Goal: Navigation & Orientation: Find specific page/section

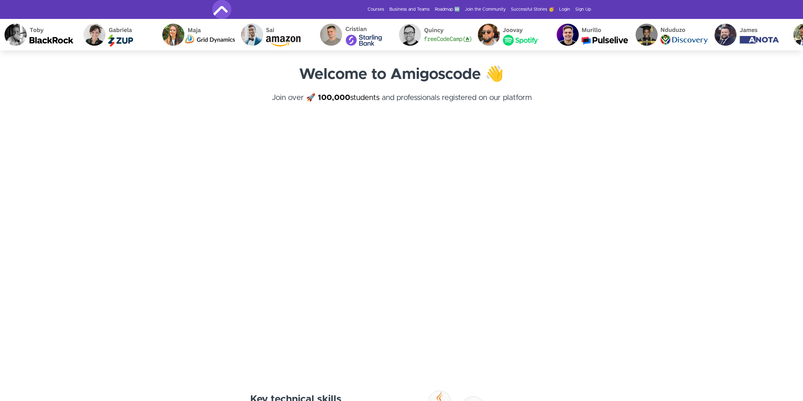
click at [386, 9] on li "Business and Teams" at bounding box center [406, 9] width 45 height 6
click at [378, 6] on link "Courses" at bounding box center [375, 9] width 17 height 6
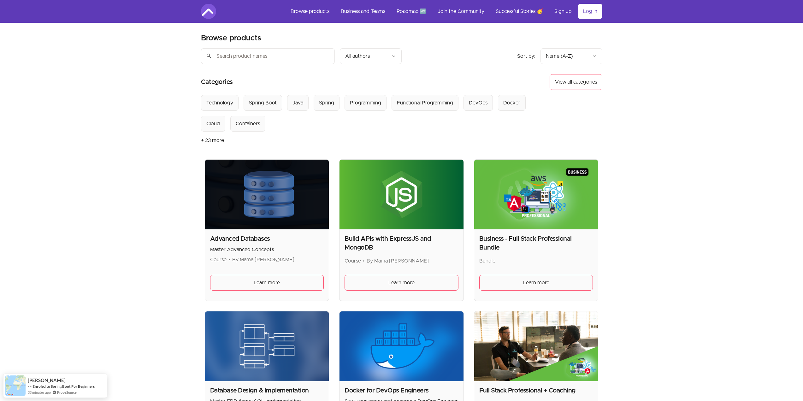
click at [262, 58] on input "search" at bounding box center [268, 56] width 134 height 16
click at [291, 94] on article "Categories View all categories Select from all categories: Technology Spring Bo…" at bounding box center [401, 111] width 401 height 75
click at [293, 100] on div "Java" at bounding box center [297, 103] width 11 height 8
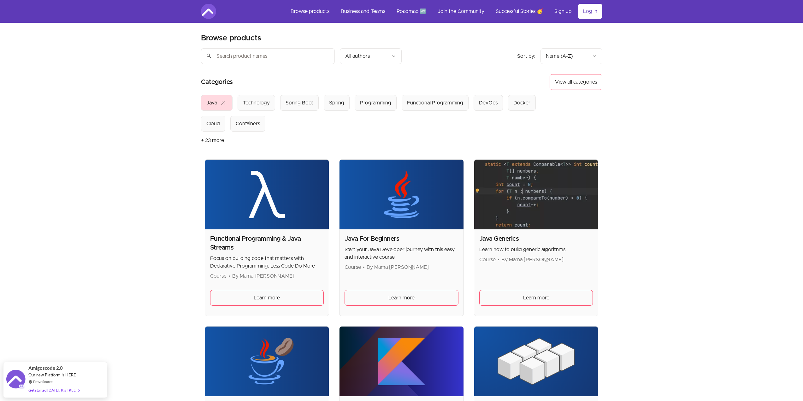
click at [227, 104] on button "Java close" at bounding box center [217, 103] width 32 height 16
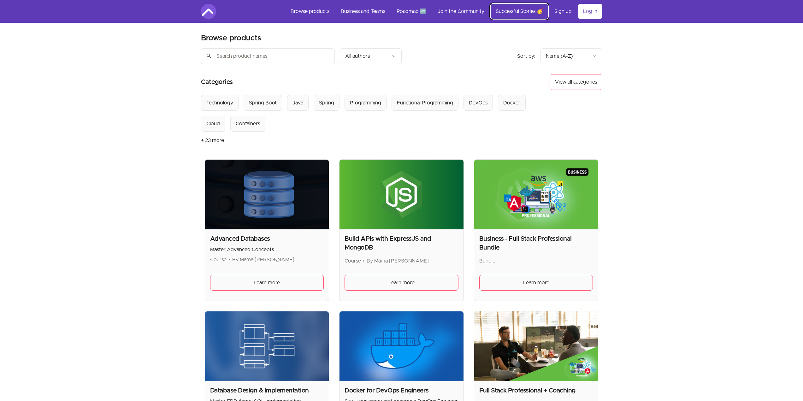
click at [500, 9] on link "Successful Stories 🥳" at bounding box center [518, 11] width 57 height 15
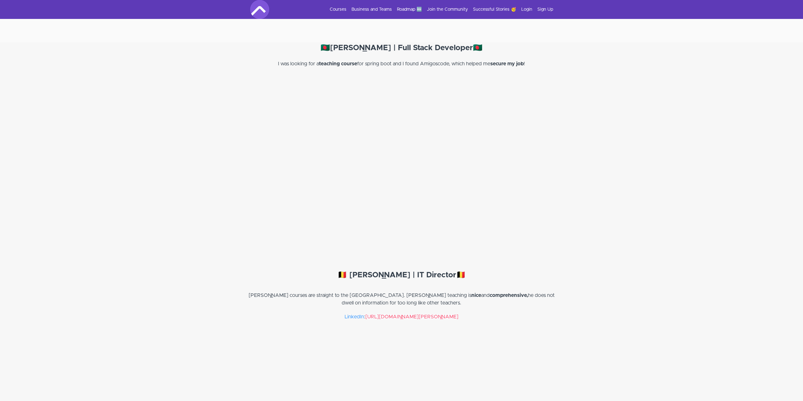
scroll to position [7356, 0]
